Goal: Information Seeking & Learning: Check status

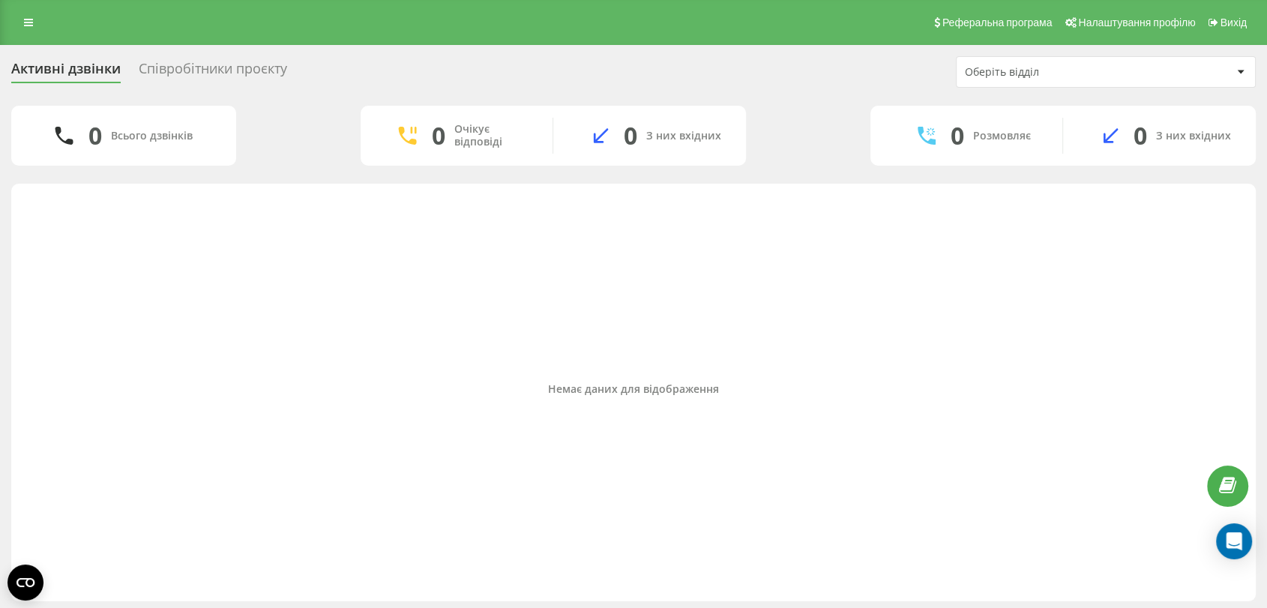
click at [892, 565] on div "Немає даних для відображення" at bounding box center [633, 388] width 1221 height 395
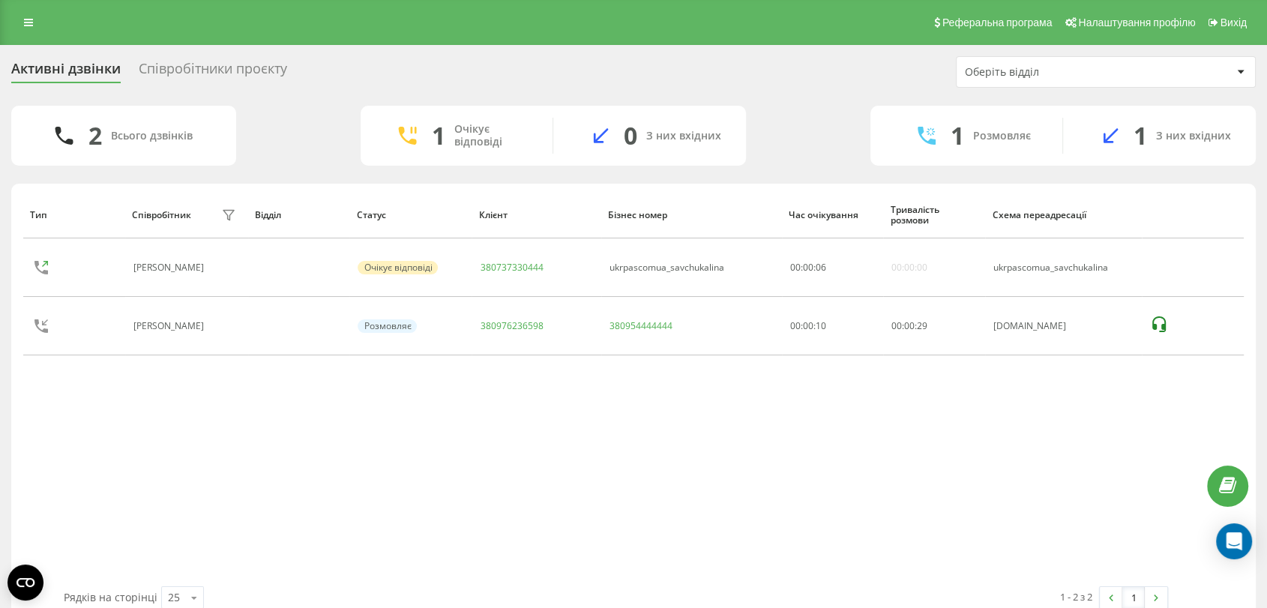
click at [442, 432] on div "Тип Співробітник фільтру Відділ Статус Клієнт Бізнес номер Час очікування Трива…" at bounding box center [633, 388] width 1221 height 395
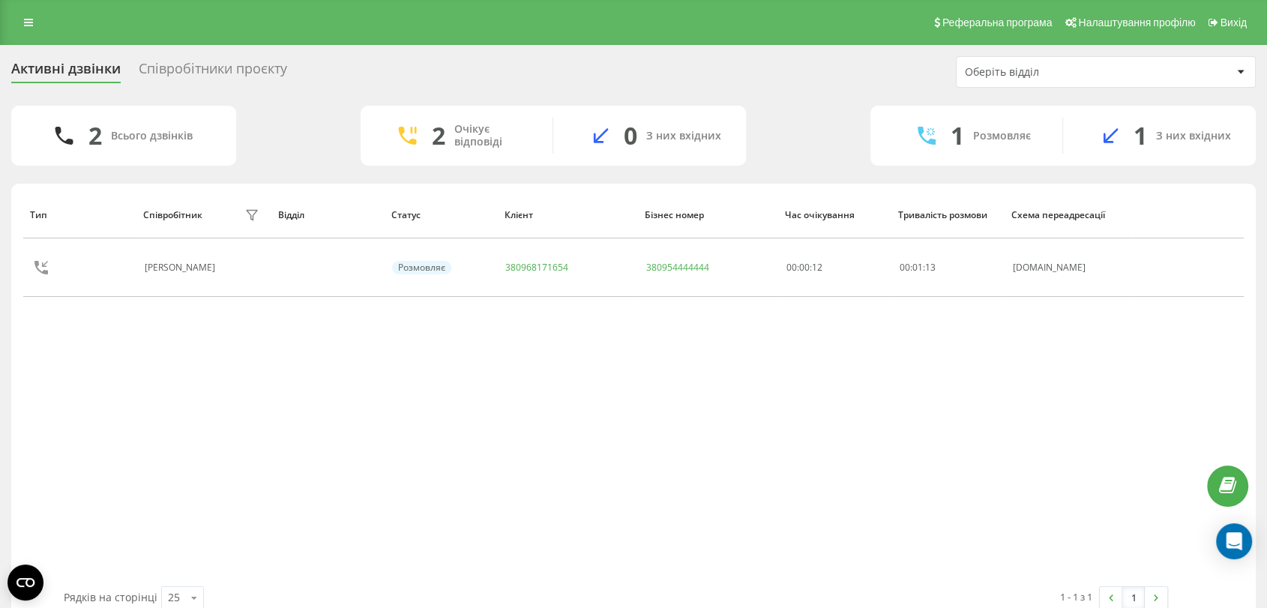
click at [443, 402] on div "Тип Співробітник фільтру Відділ Статус Клієнт Бізнес номер Час очікування Трива…" at bounding box center [633, 388] width 1221 height 395
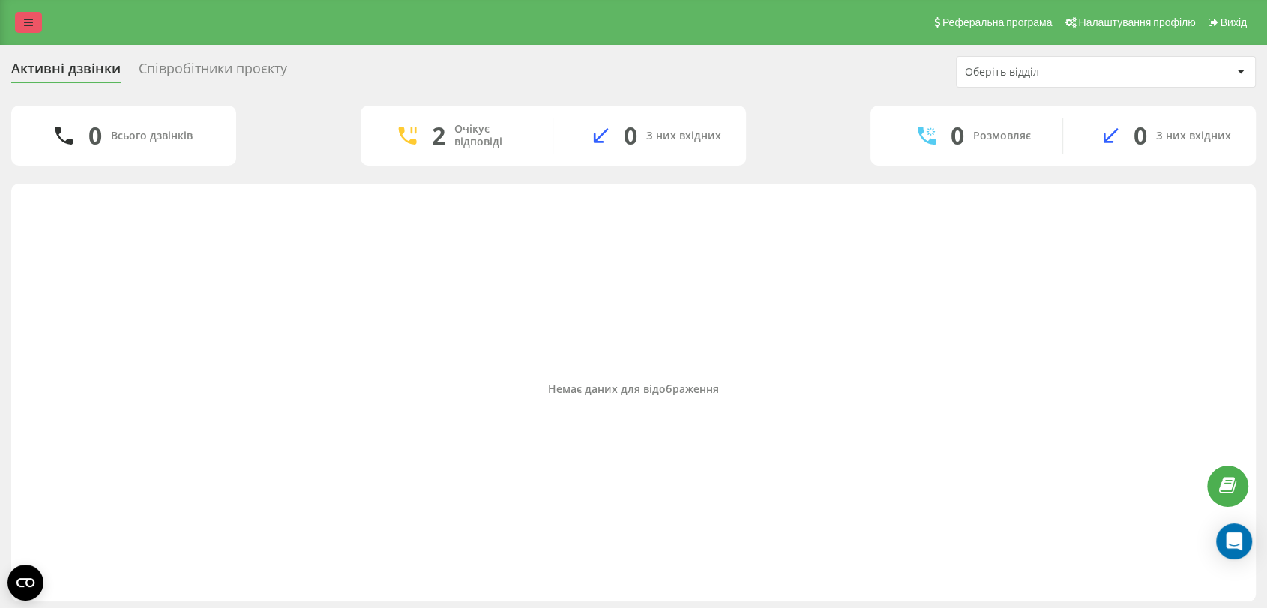
click at [25, 15] on link at bounding box center [28, 22] width 27 height 21
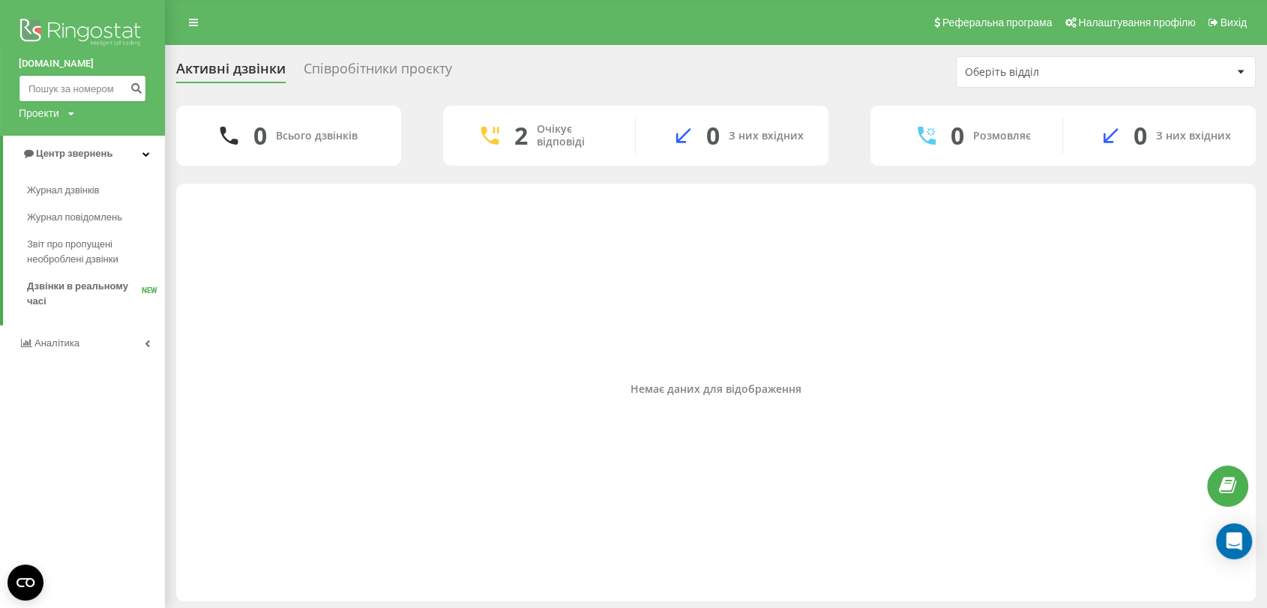
click at [73, 85] on input at bounding box center [82, 88] width 127 height 27
paste input "380660425375"
type input "380660425375"
click at [137, 85] on icon "submit" at bounding box center [136, 86] width 13 height 9
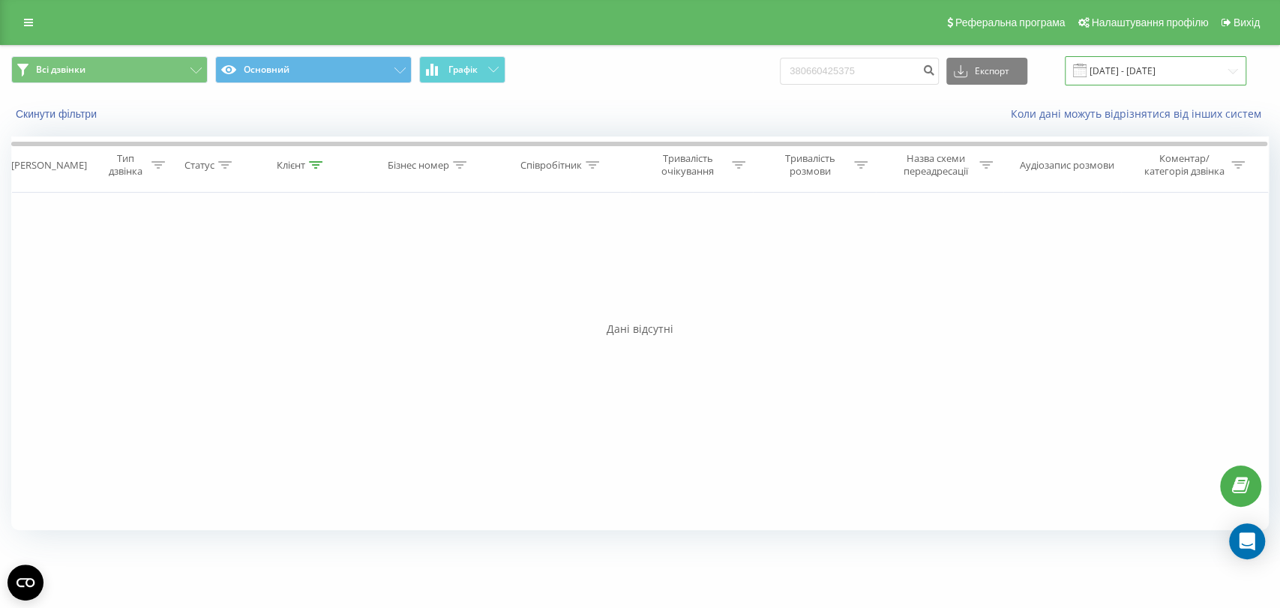
click at [1124, 63] on input "[DATE] - [DATE]" at bounding box center [1155, 70] width 181 height 29
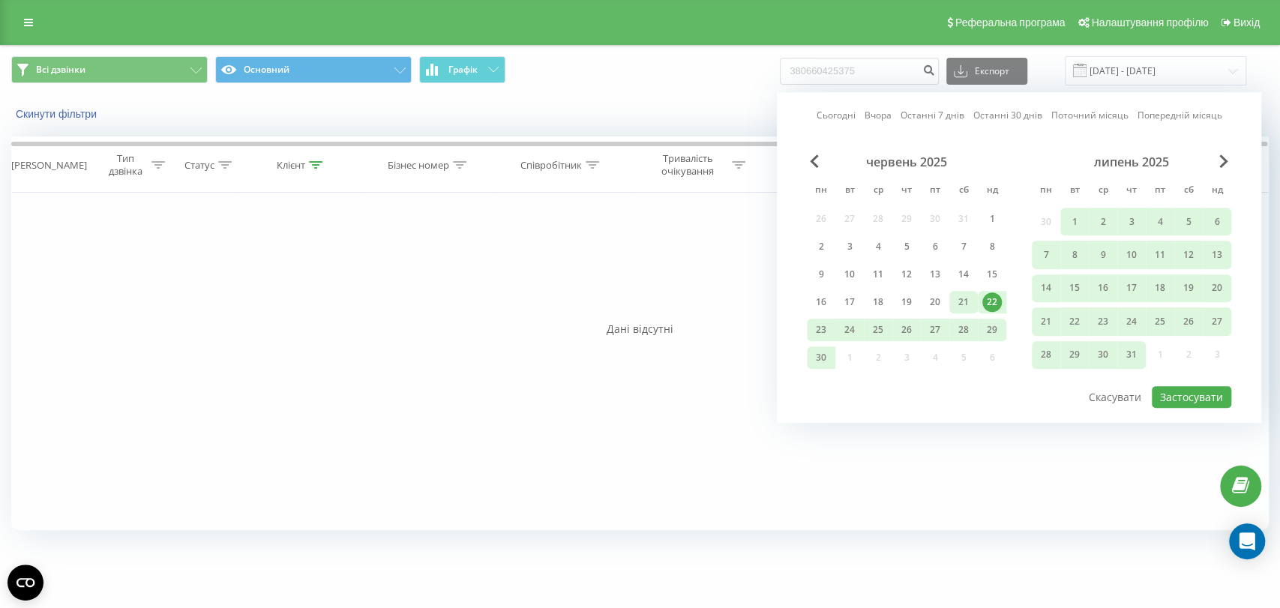
click at [958, 301] on div "21" at bounding box center [963, 301] width 19 height 19
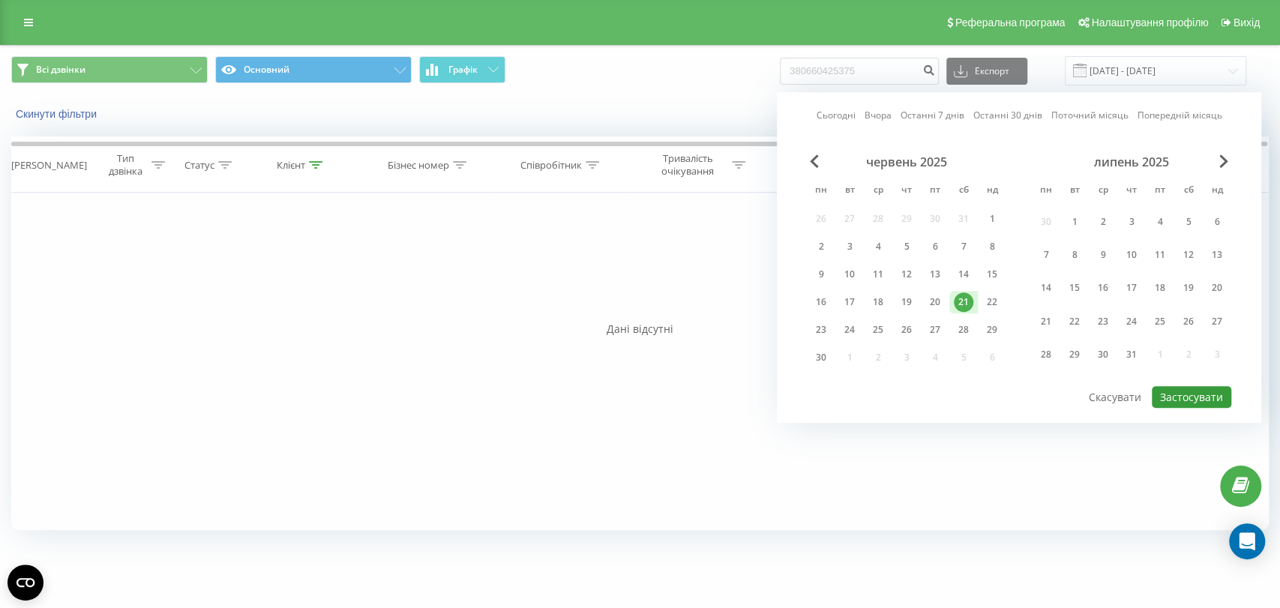
click at [1188, 399] on button "Застосувати" at bounding box center [1191, 397] width 79 height 22
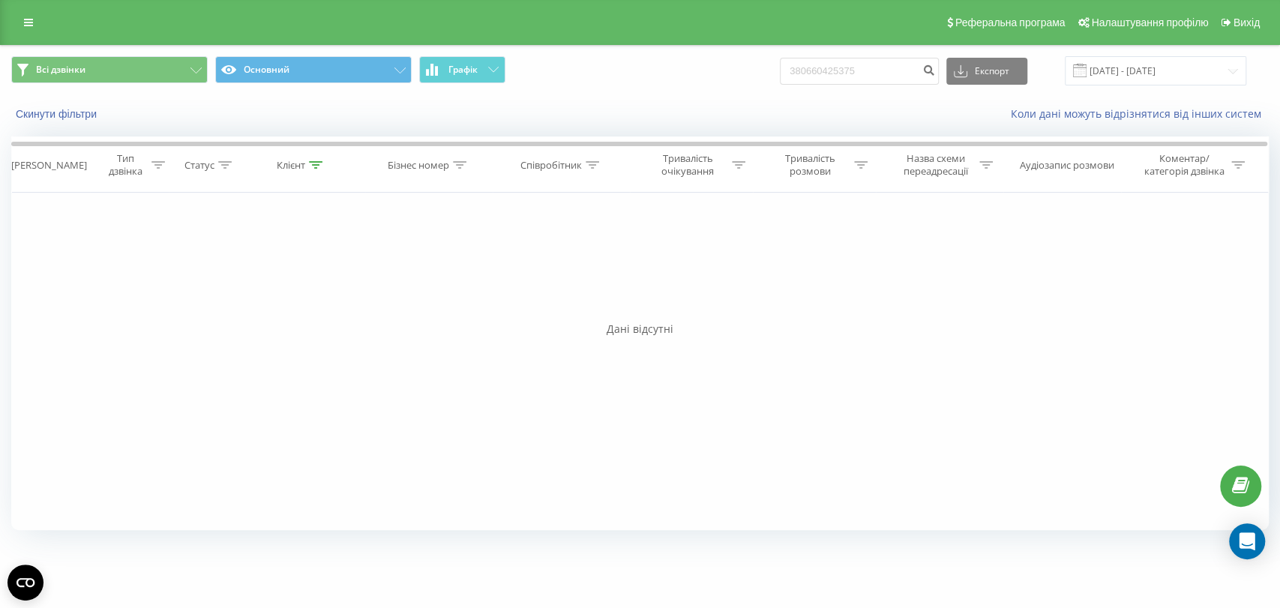
click at [558, 116] on div "Коли дані можуть відрізнятися вiд інших систем" at bounding box center [879, 113] width 799 height 15
click at [1171, 79] on input "[DATE] - [DATE]" at bounding box center [1155, 70] width 181 height 29
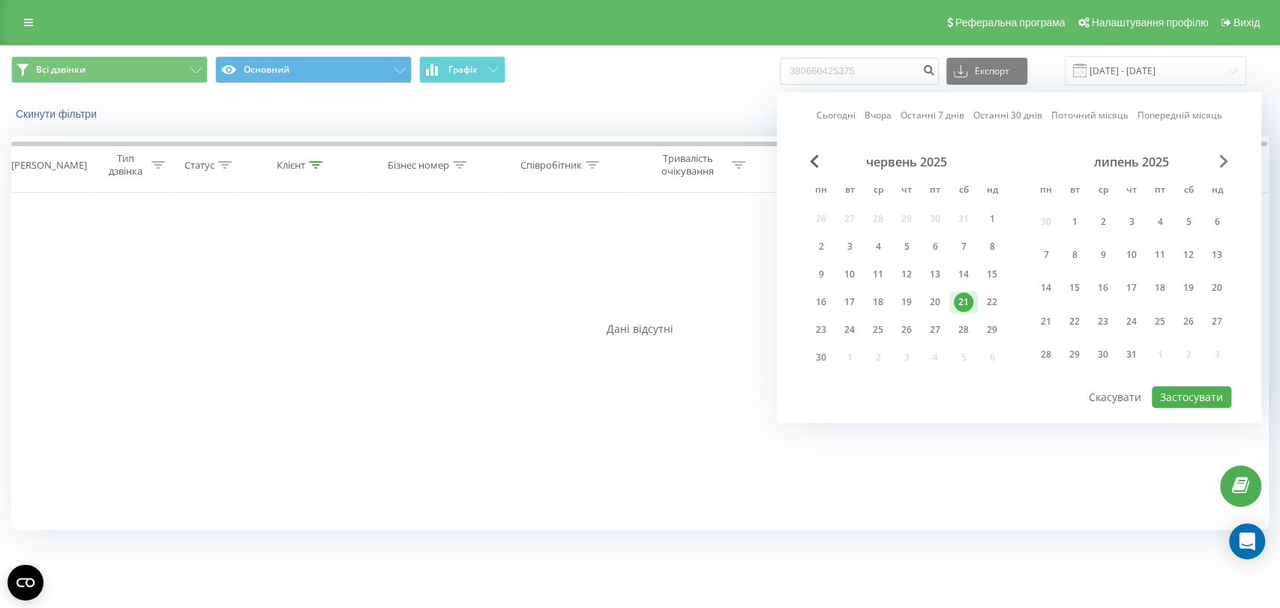
click at [1222, 157] on span "Next Month" at bounding box center [1223, 160] width 9 height 13
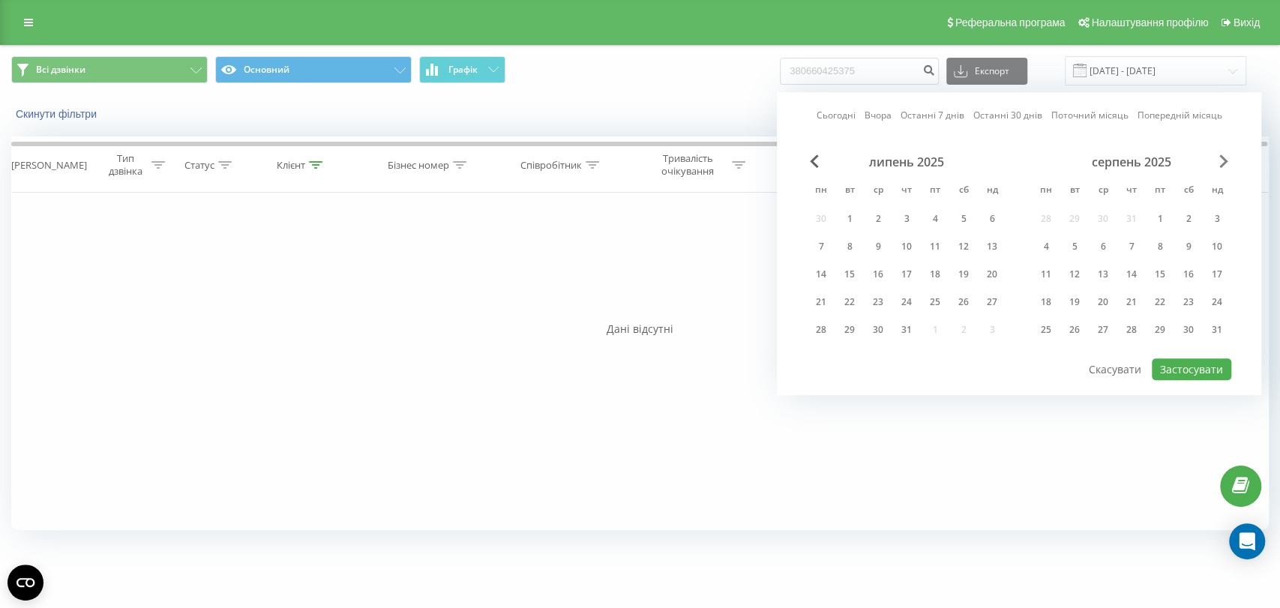
click at [1222, 157] on span "Next Month" at bounding box center [1223, 160] width 9 height 13
click at [1045, 303] on div "22" at bounding box center [1045, 301] width 19 height 19
click at [1182, 358] on button "Застосувати" at bounding box center [1191, 369] width 79 height 22
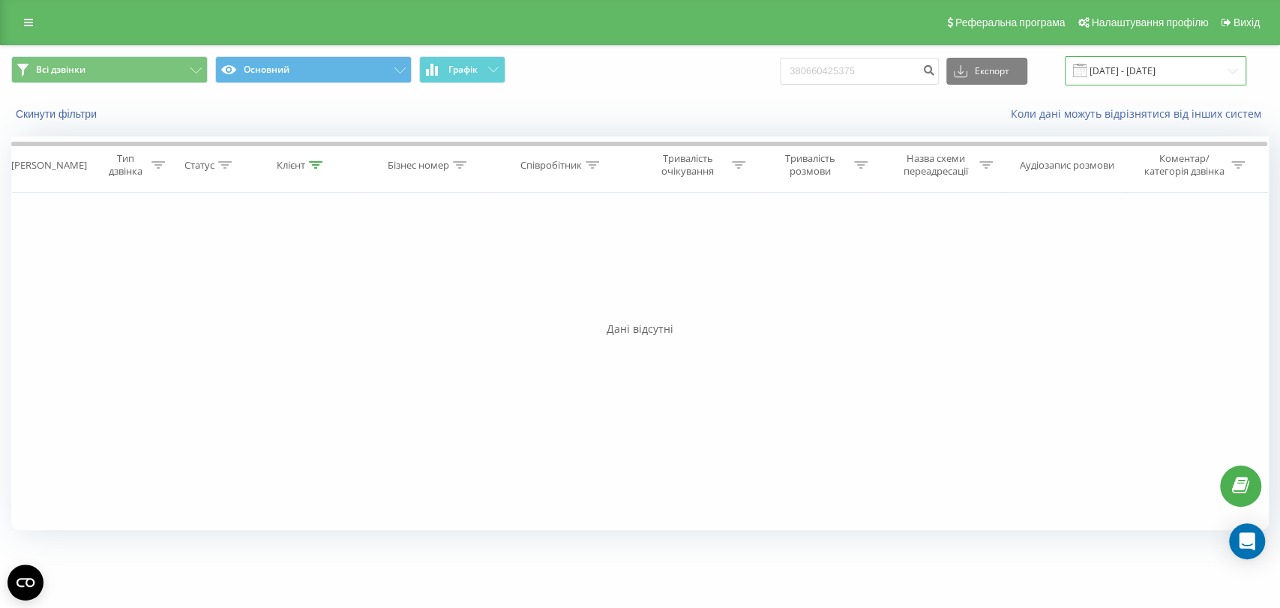
click at [1139, 76] on input "[DATE] - [DATE]" at bounding box center [1155, 70] width 181 height 29
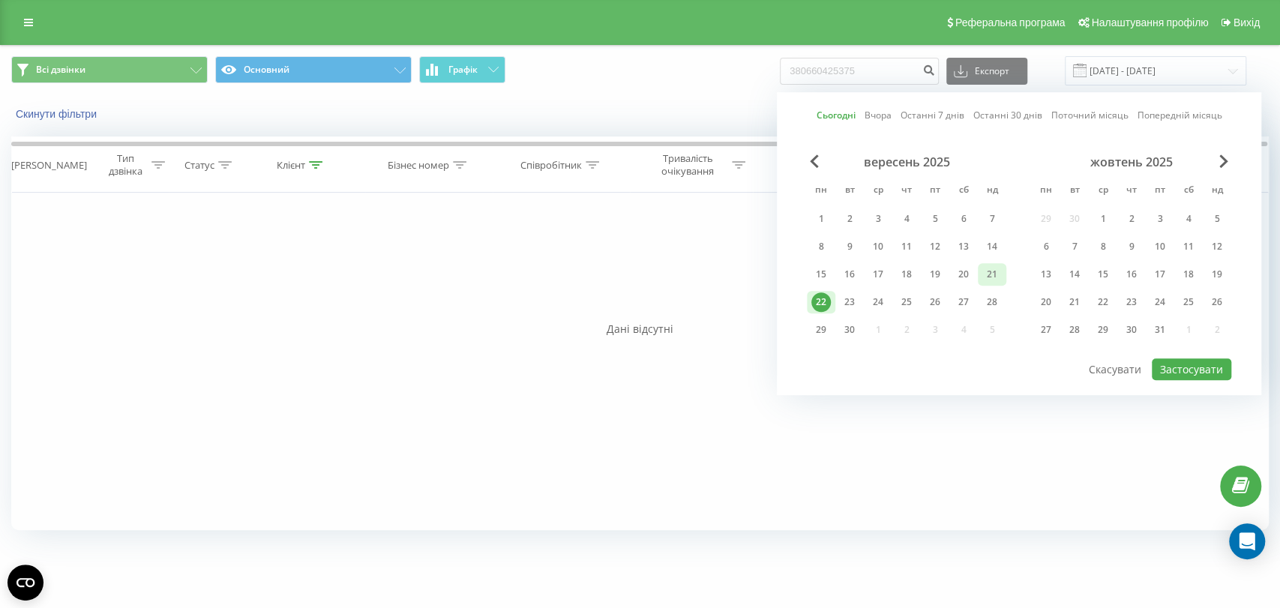
click at [997, 274] on div "21" at bounding box center [991, 274] width 19 height 19
click at [1181, 361] on button "Застосувати" at bounding box center [1191, 369] width 79 height 22
type input "[DATE] - [DATE]"
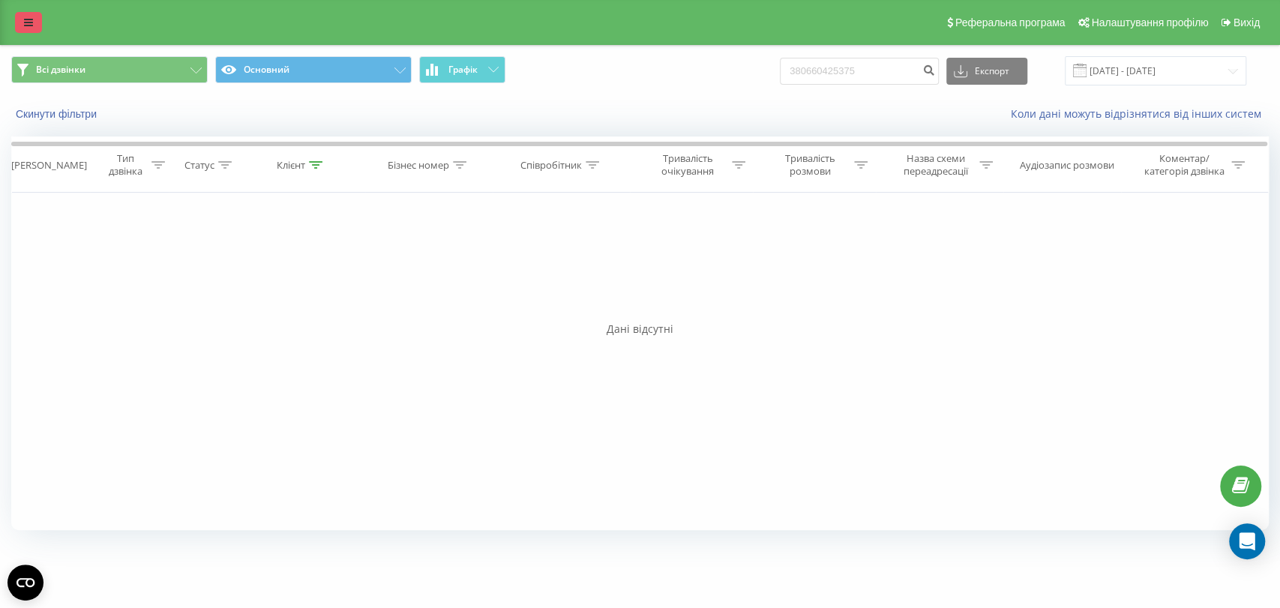
click at [27, 28] on link at bounding box center [28, 22] width 27 height 21
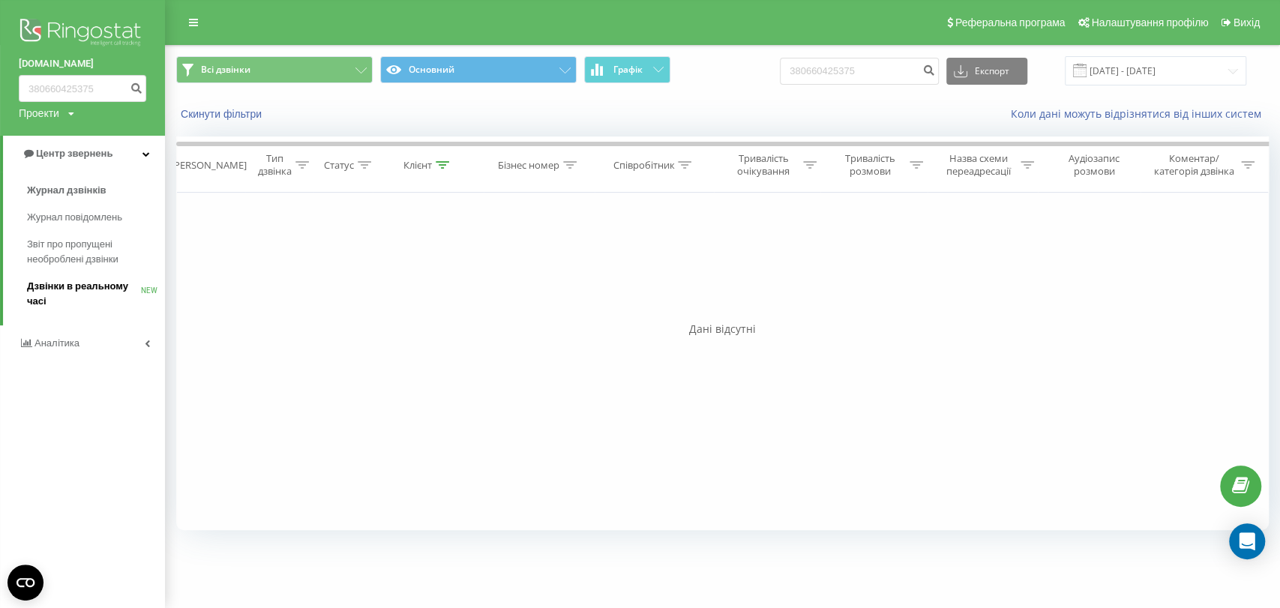
click at [85, 295] on span "Дзвінки в реальному часі" at bounding box center [84, 294] width 114 height 30
